Goal: Navigation & Orientation: Find specific page/section

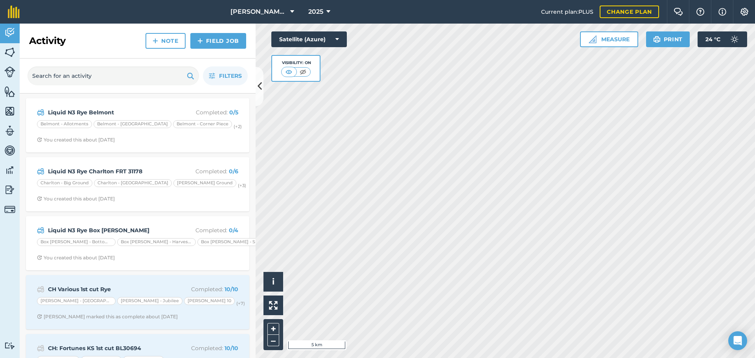
click at [297, 14] on div "2025" at bounding box center [319, 12] width 44 height 24
click at [279, 16] on button "[PERSON_NAME] Contracting" at bounding box center [262, 12] width 70 height 24
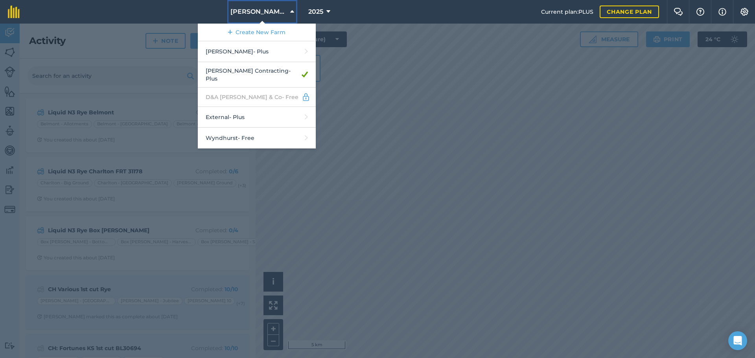
click at [279, 16] on button "[PERSON_NAME] Contracting" at bounding box center [262, 12] width 70 height 24
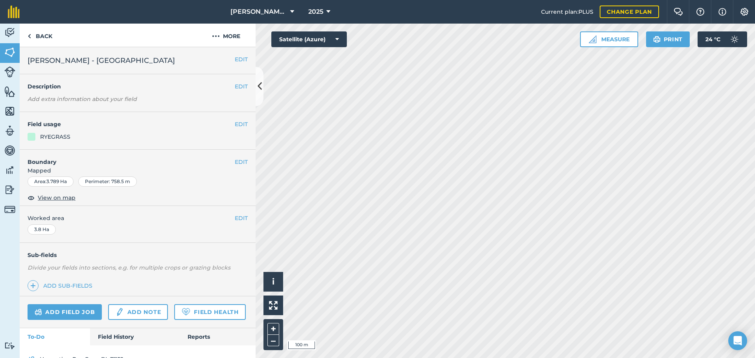
click at [508, 358] on html "[PERSON_NAME] Contracting 2025 Current plan : PLUS Change plan Farm Chat Help I…" at bounding box center [377, 179] width 755 height 358
